Goal: Information Seeking & Learning: Learn about a topic

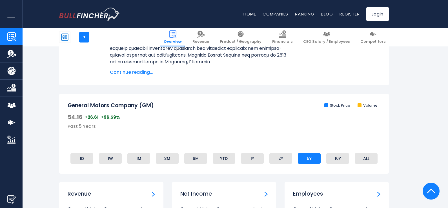
scroll to position [237, 0]
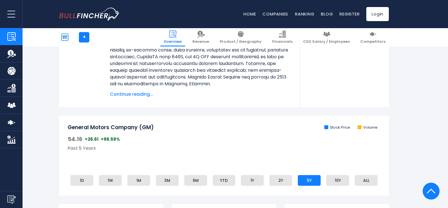
click at [126, 97] on span "Continue reading..." at bounding box center [201, 94] width 182 height 7
click at [126, 98] on span "Continue reading..." at bounding box center [201, 94] width 182 height 7
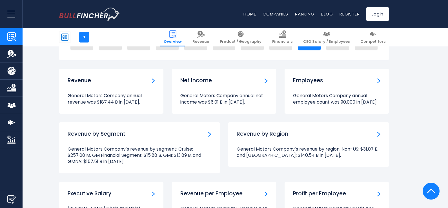
scroll to position [372, 0]
click at [119, 84] on div "Revenue" at bounding box center [111, 80] width 87 height 7
click at [151, 84] on div "Revenue" at bounding box center [111, 80] width 87 height 7
click at [153, 84] on img "Revenue" at bounding box center [153, 81] width 3 height 5
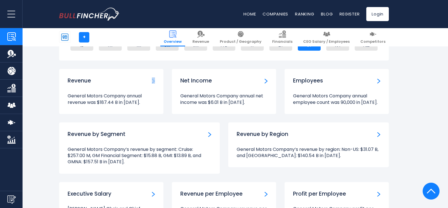
click at [153, 84] on img "Revenue" at bounding box center [153, 81] width 3 height 5
click at [124, 84] on div "Revenue" at bounding box center [111, 80] width 87 height 7
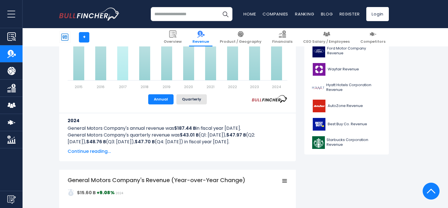
scroll to position [225, 0]
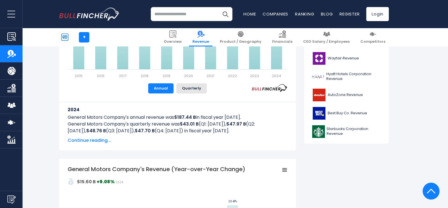
click at [92, 142] on span "Continue reading..." at bounding box center [178, 140] width 220 height 7
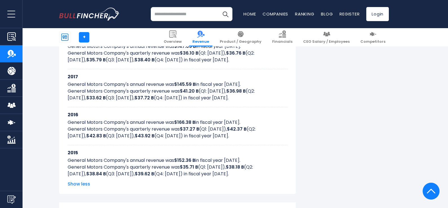
scroll to position [518, 0]
